Goal: Obtain resource: Obtain resource

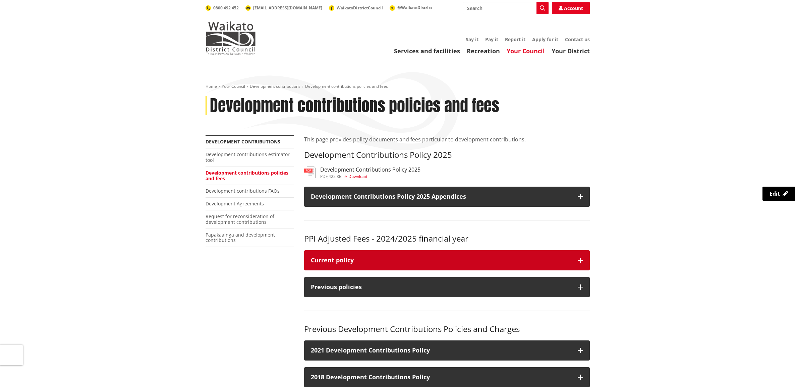
scroll to position [81, 0]
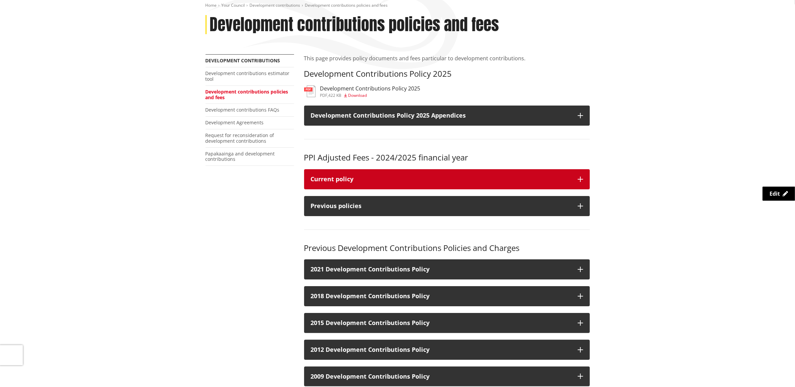
click at [581, 182] on button "Current policy" at bounding box center [447, 179] width 286 height 20
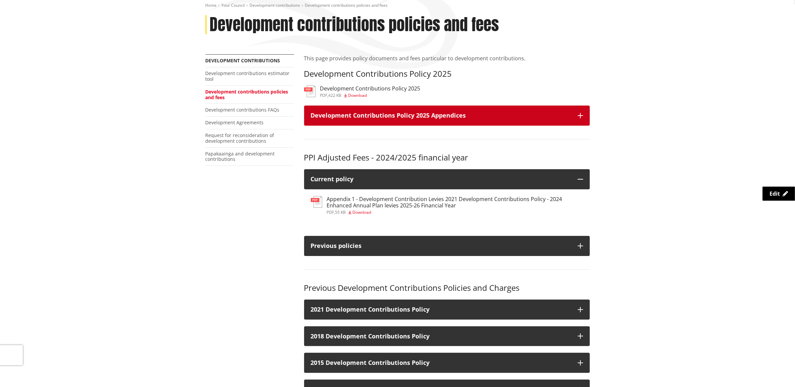
click at [586, 116] on button "Development Contributions Policy 2025 Appendices" at bounding box center [447, 116] width 286 height 20
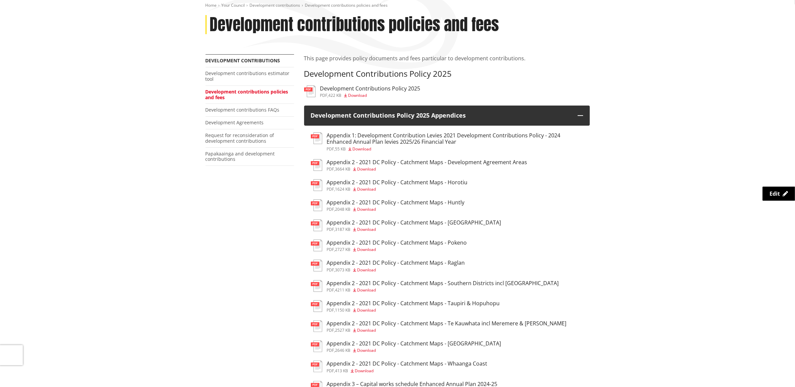
click at [408, 136] on h3 "Appendix 1: Development Contribution Levies 2021 Development Contributions Poli…" at bounding box center [455, 138] width 256 height 13
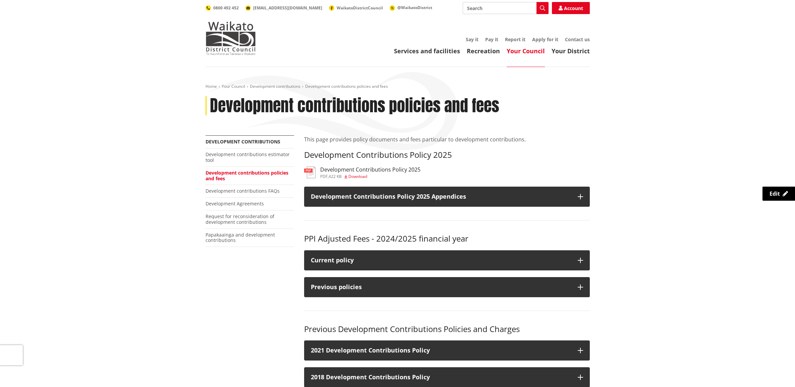
scroll to position [81, 0]
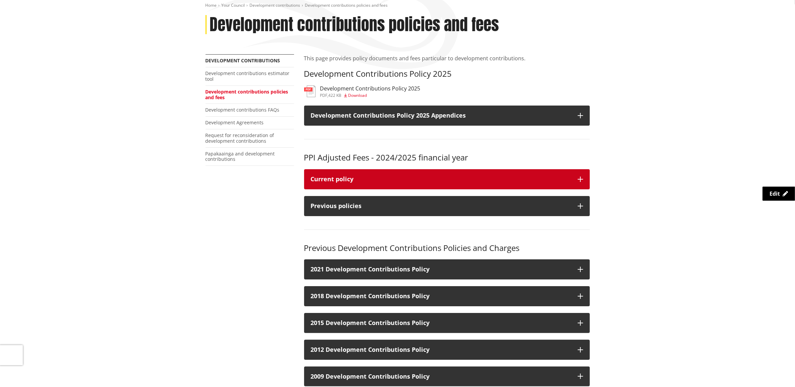
click at [581, 175] on button "Current policy" at bounding box center [447, 179] width 286 height 20
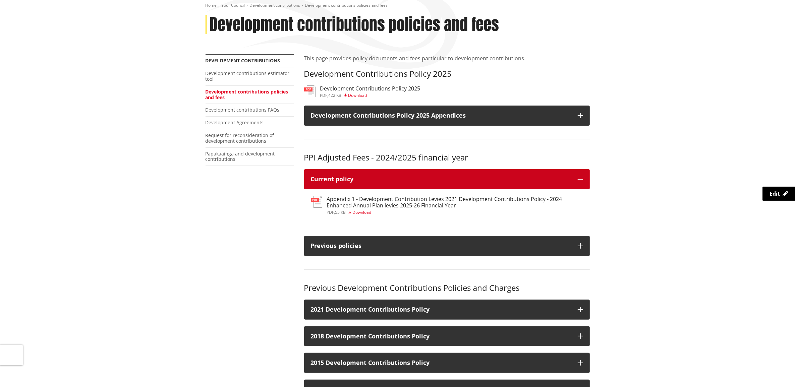
click at [581, 177] on icon "button" at bounding box center [580, 179] width 5 height 5
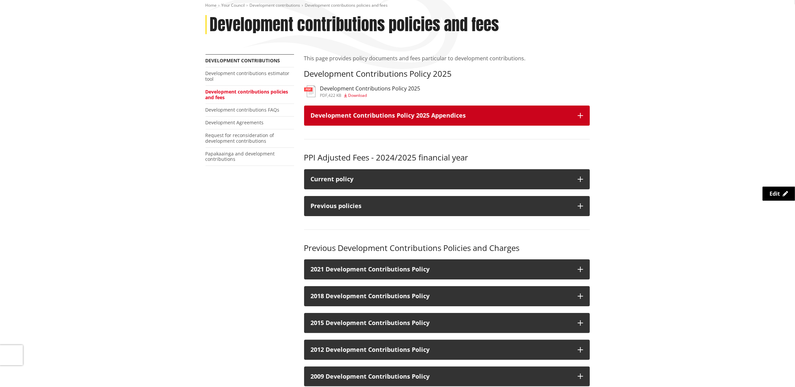
click at [582, 117] on icon "button" at bounding box center [580, 115] width 5 height 5
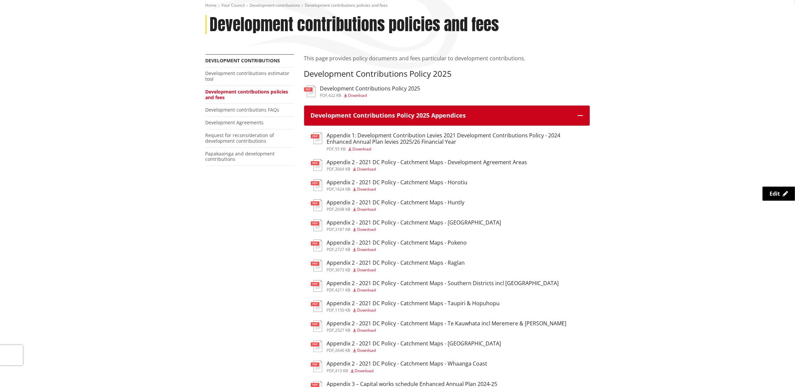
click at [582, 117] on icon "button" at bounding box center [580, 115] width 5 height 5
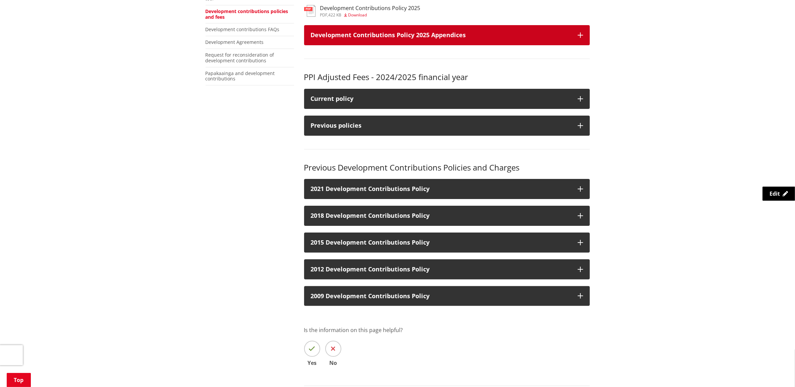
scroll to position [165, 0]
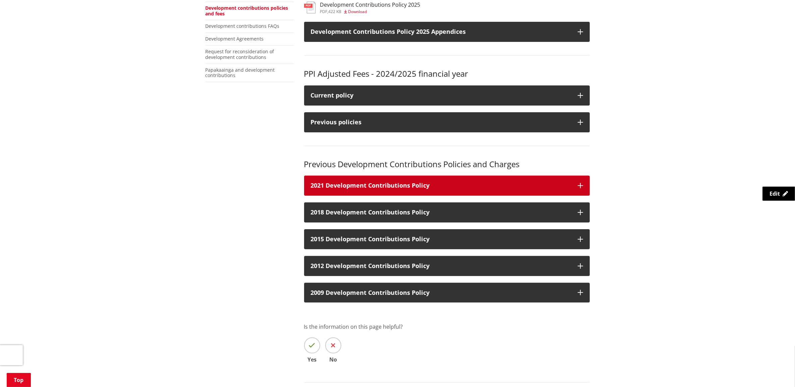
click at [584, 185] on button "2021 Development Contributions Policy" at bounding box center [447, 186] width 286 height 20
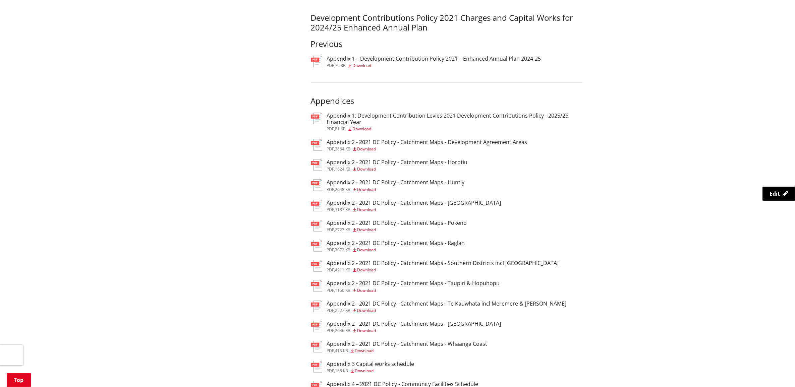
scroll to position [500, 0]
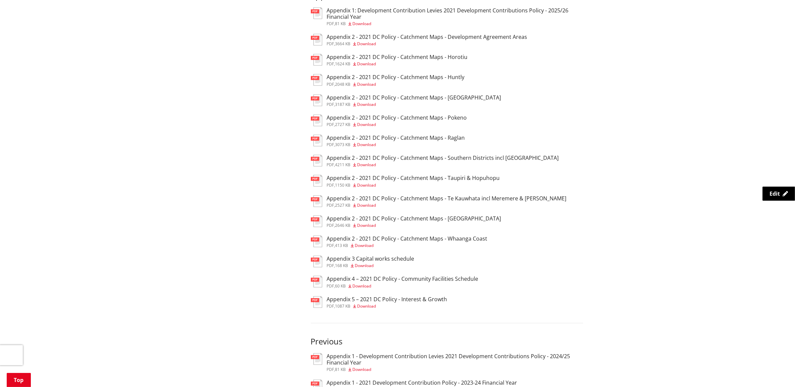
click at [429, 158] on h3 "Appendix 2 - 2021 DC Policy - Catchment Maps - Southern Districts incl [GEOGRAP…" at bounding box center [443, 158] width 232 height 6
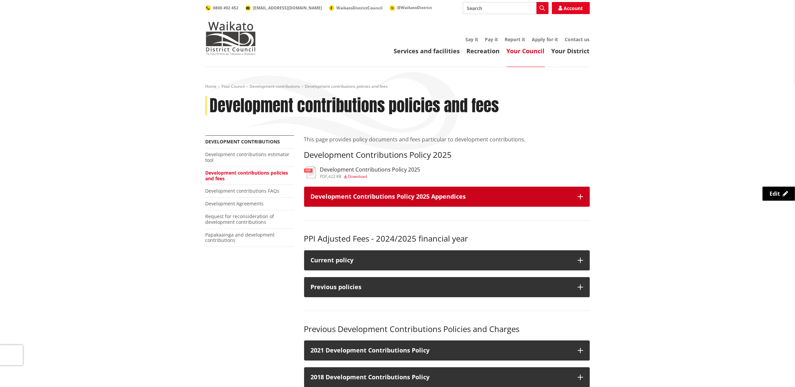
click at [573, 196] on button "Development Contributions Policy 2025 Appendices" at bounding box center [447, 197] width 286 height 20
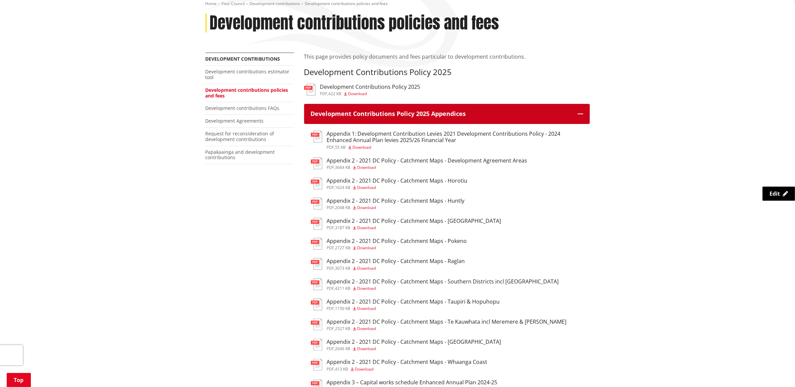
scroll to position [84, 0]
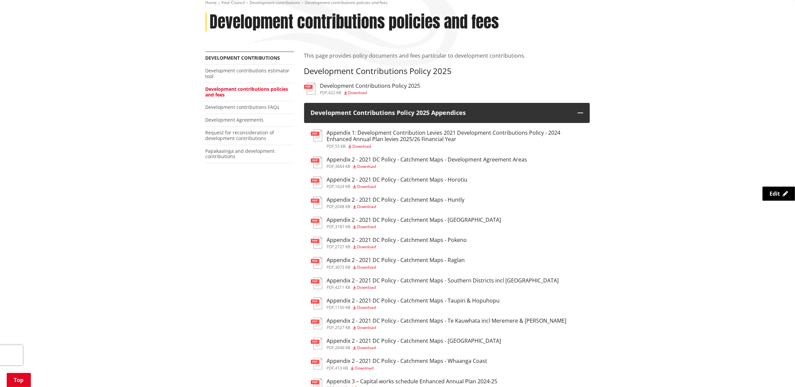
click at [377, 283] on h3 "Appendix 2 - 2021 DC Policy - Catchment Maps - Southern Districts incl [GEOGRAP…" at bounding box center [443, 281] width 232 height 6
